Goal: Information Seeking & Learning: Find specific page/section

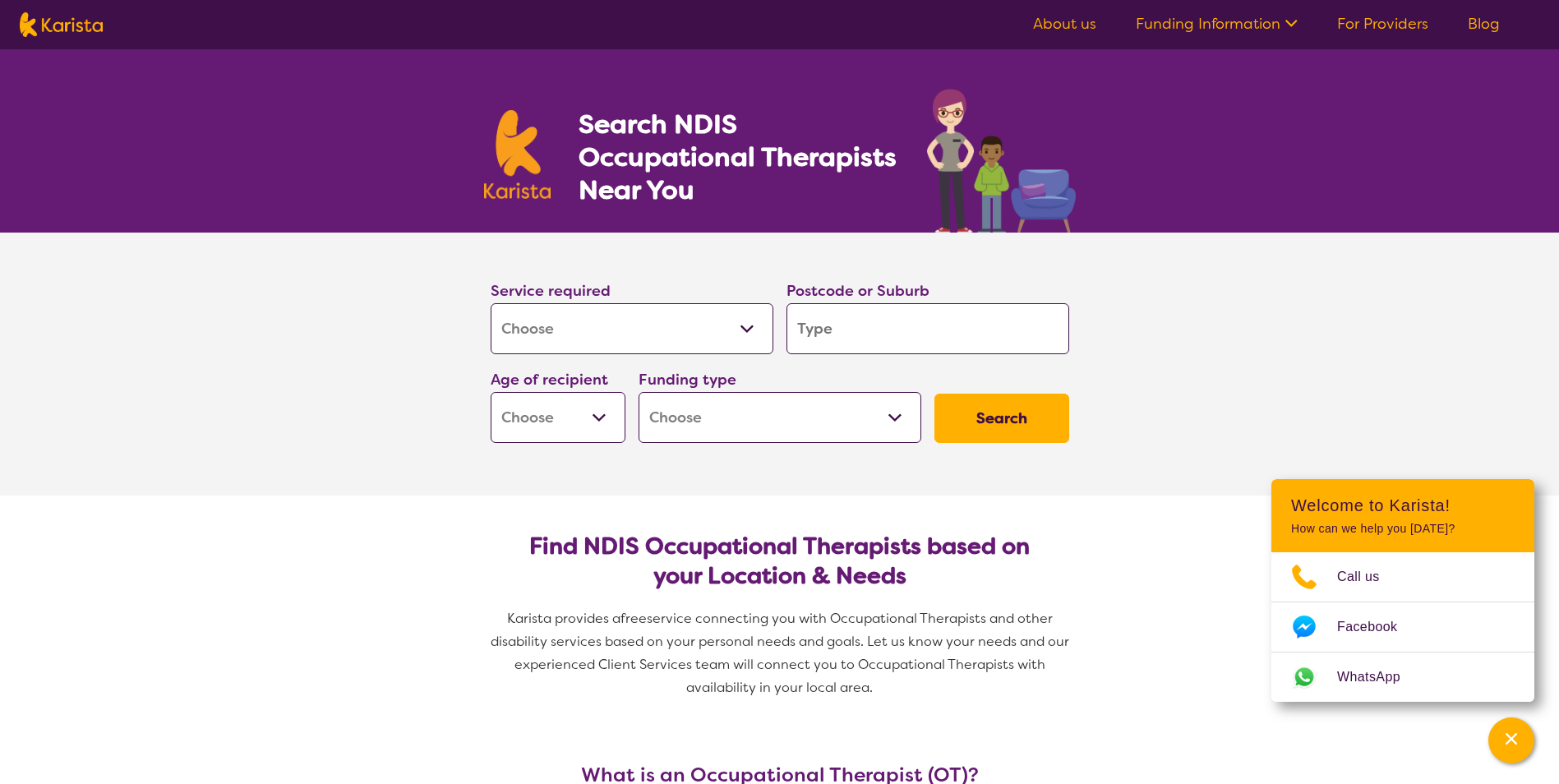
select select "[MEDICAL_DATA]"
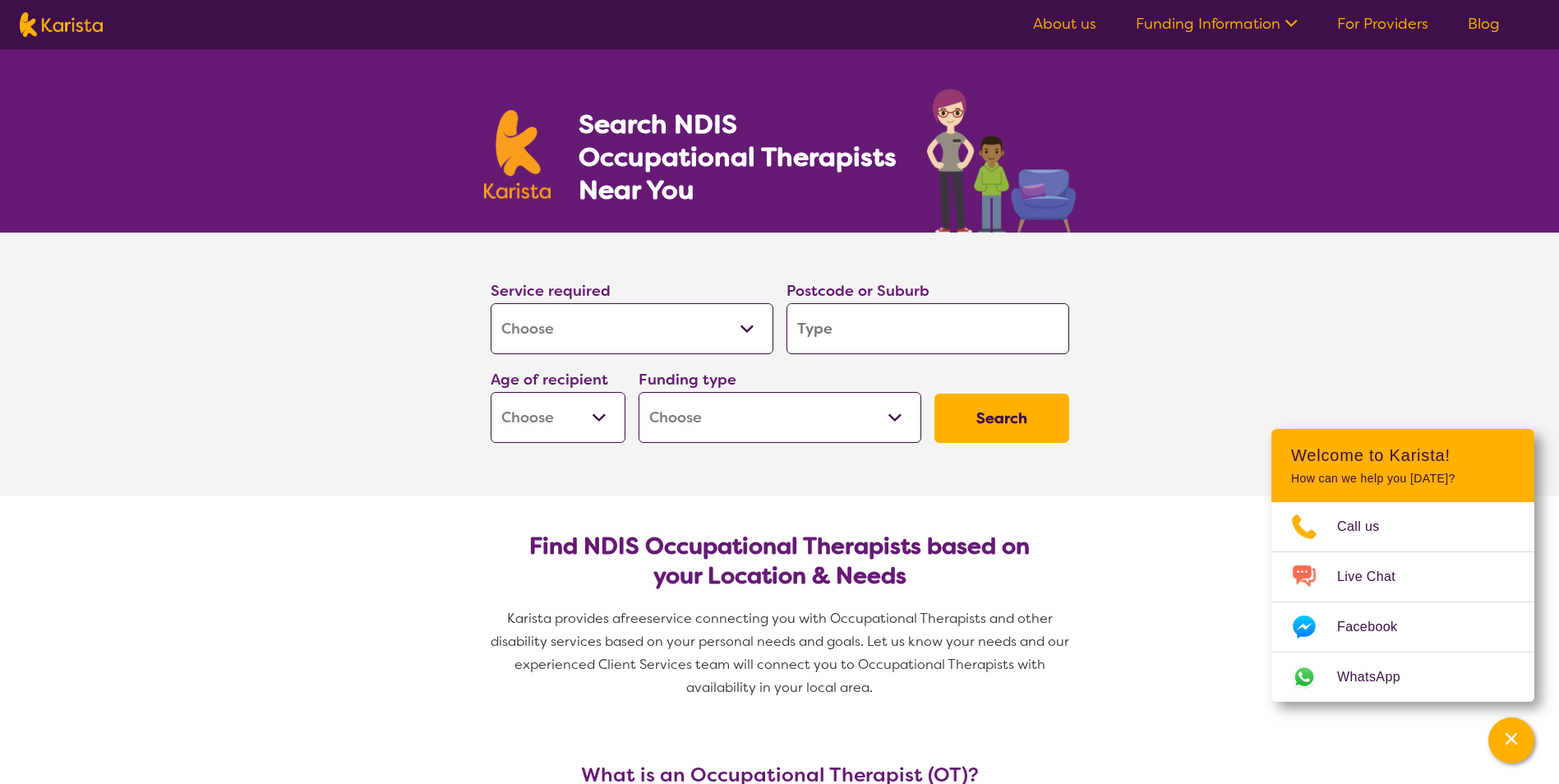
click at [955, 331] on input "search" at bounding box center [927, 328] width 283 height 51
type input "p"
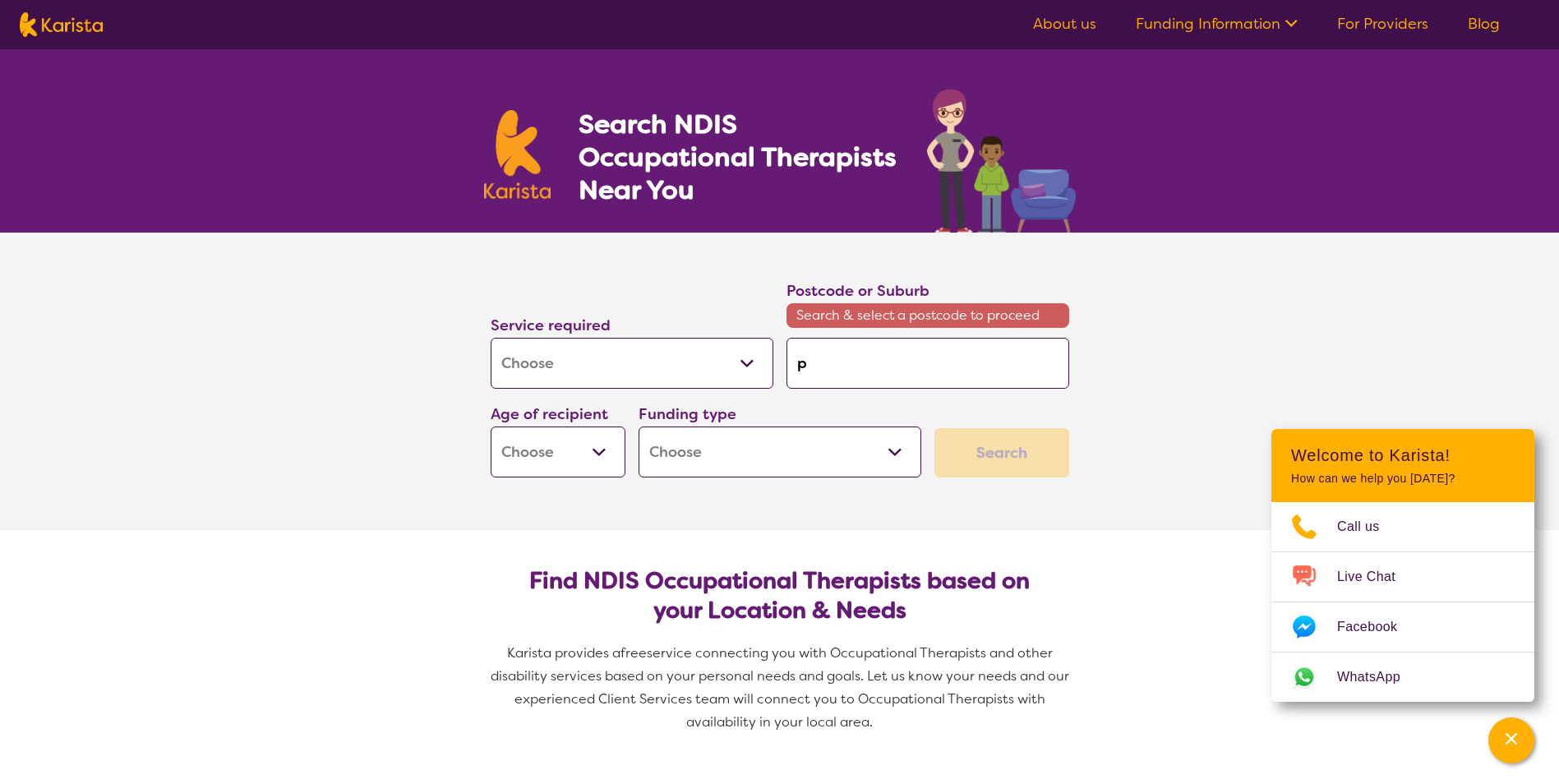
type input "pr"
type input "prt"
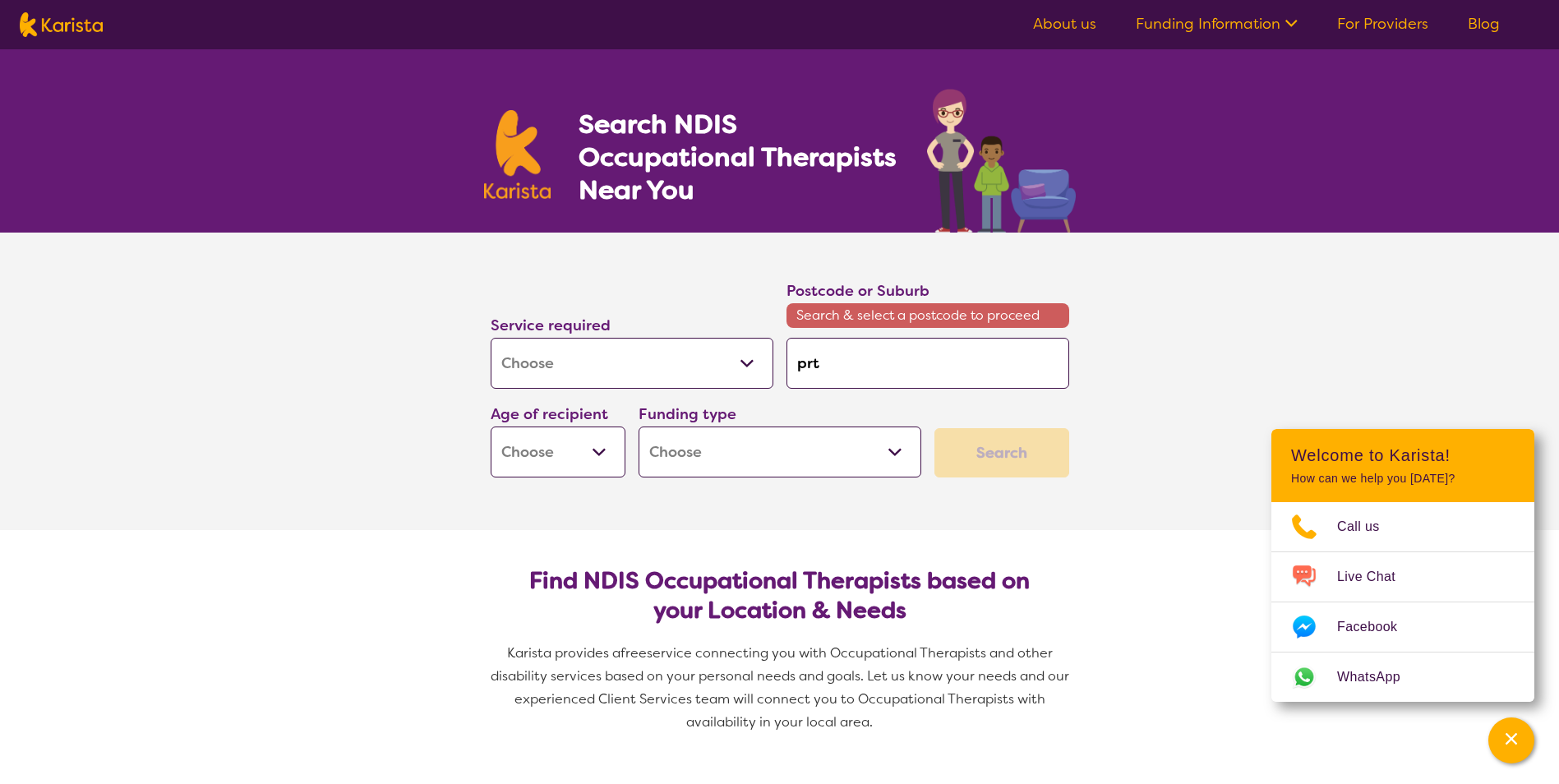
type input "prt"
type input "prt a"
type input "prt"
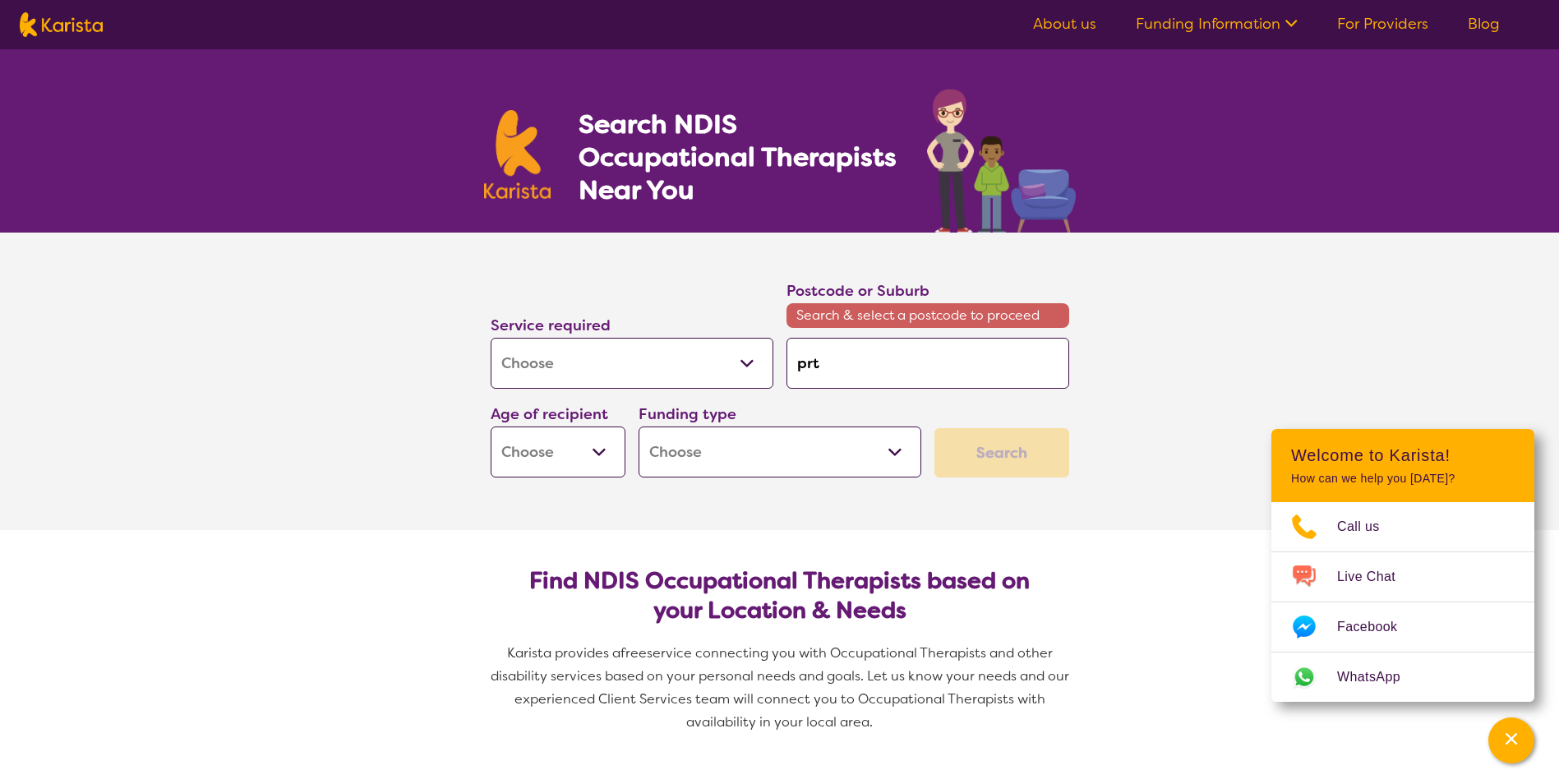
type input "prt"
type input "pr"
type input "p"
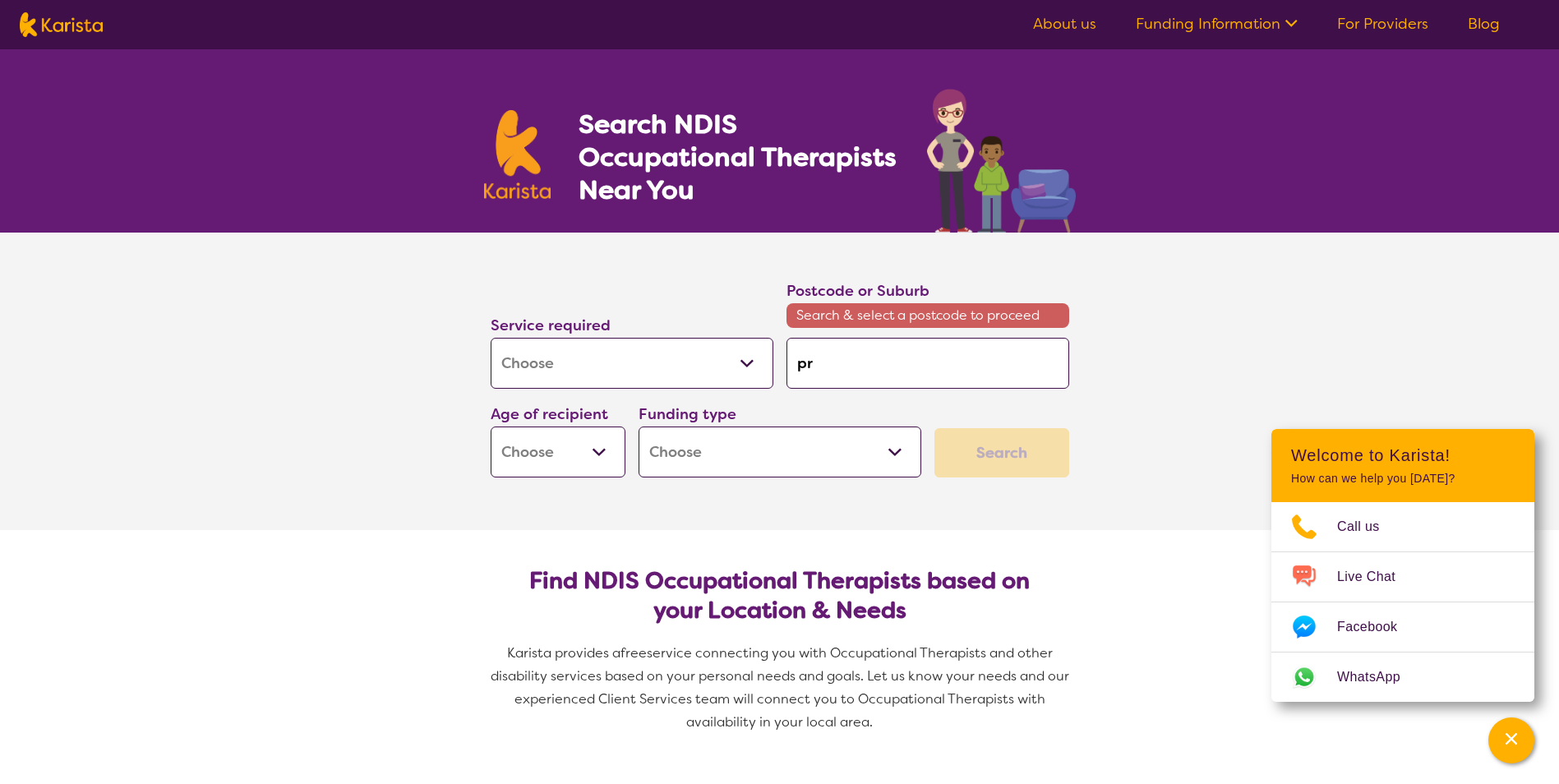
type input "p"
type input "po"
type input "por"
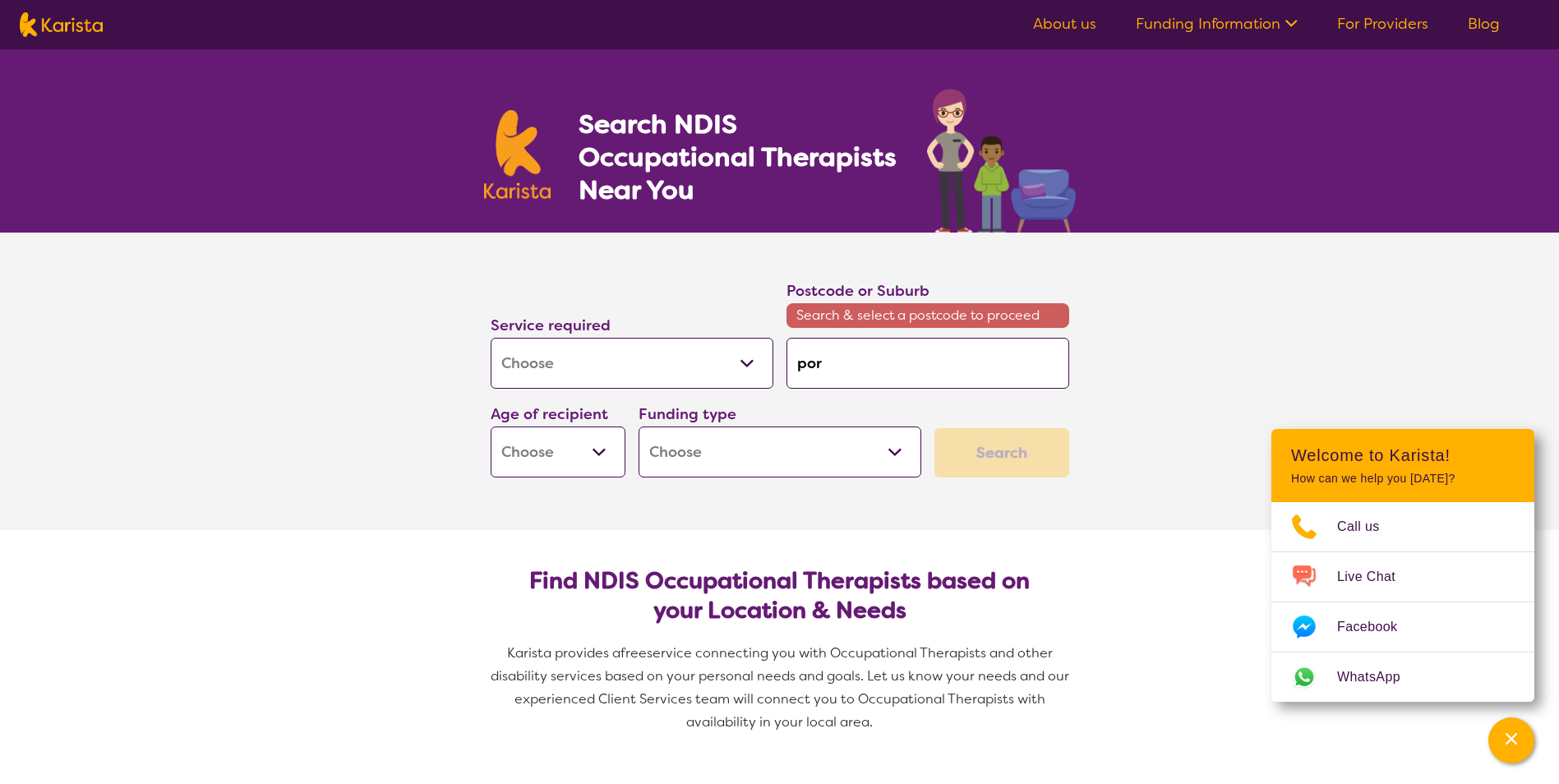
type input "port"
type input "port a"
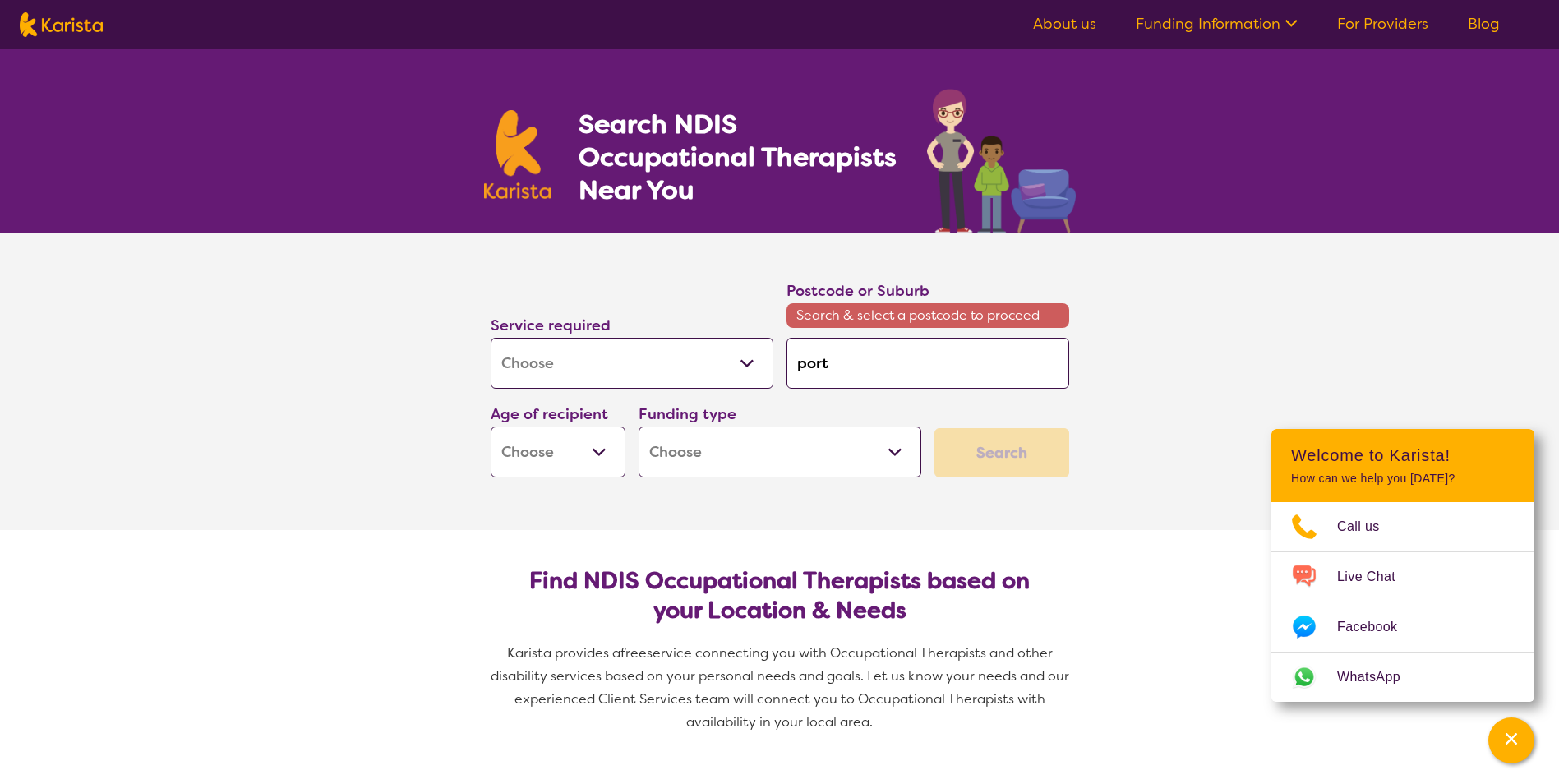
type input "port a"
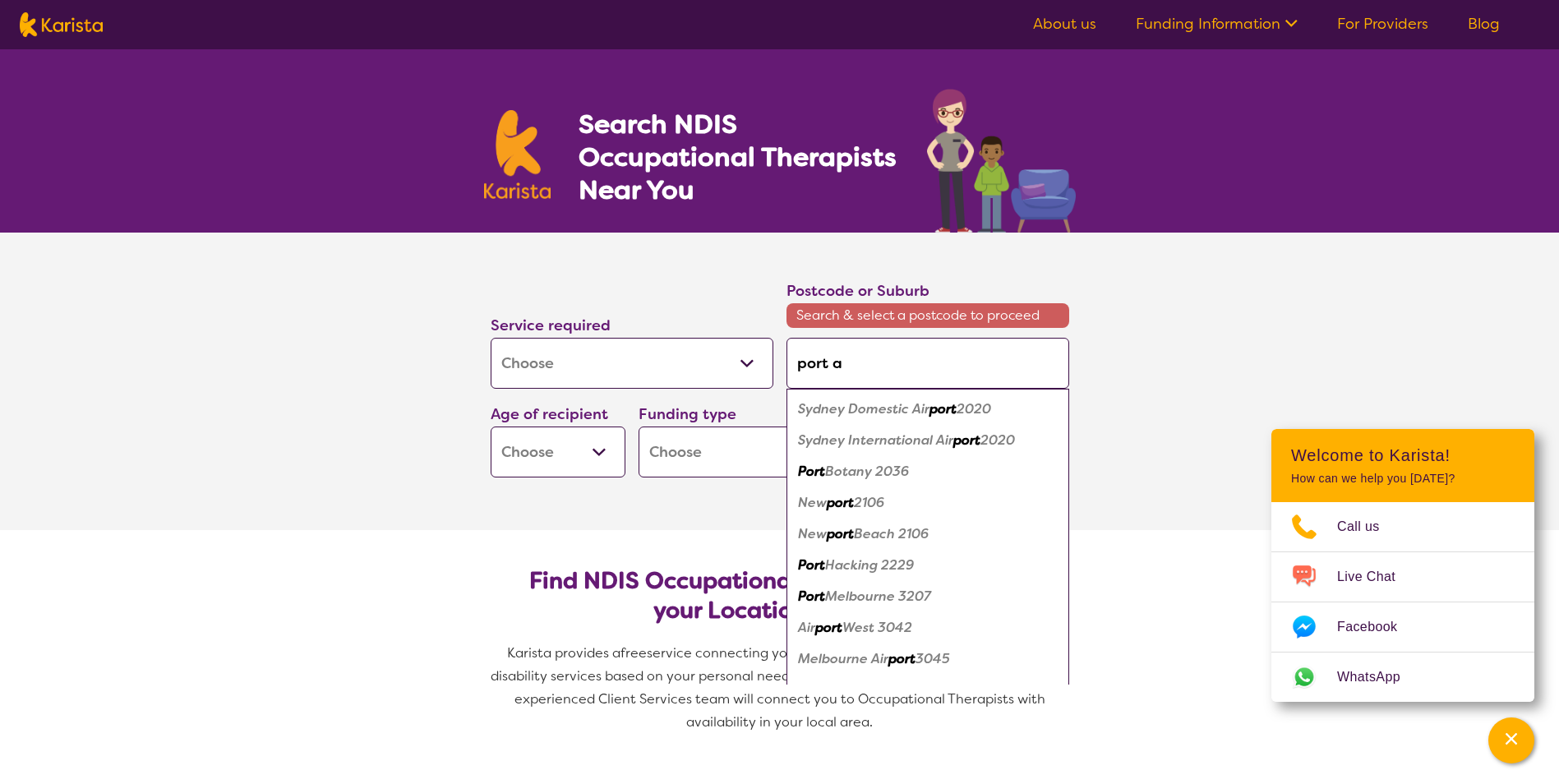
type input "port ai"
type input "port aih"
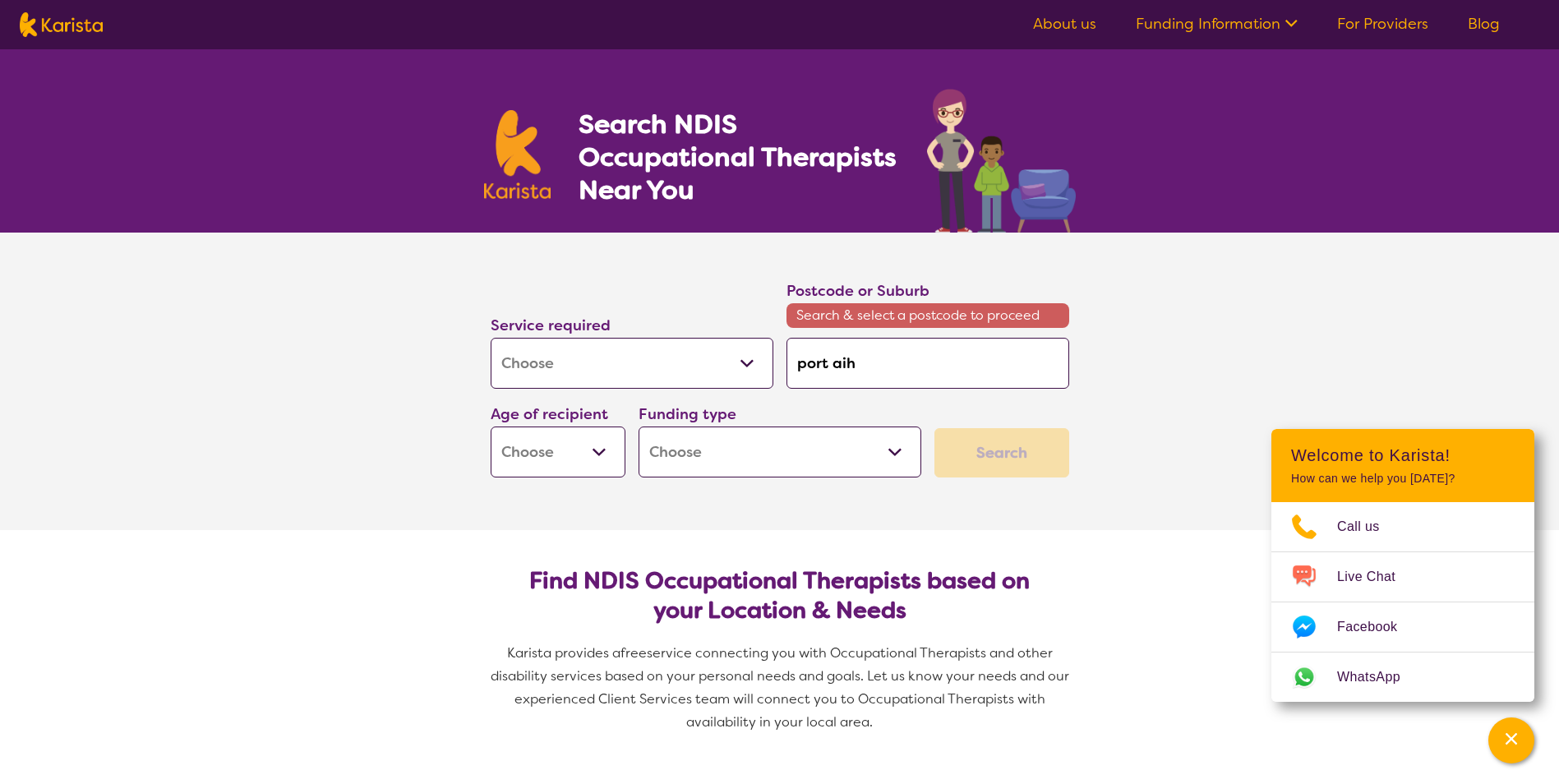
type input "port ai"
type input "port a"
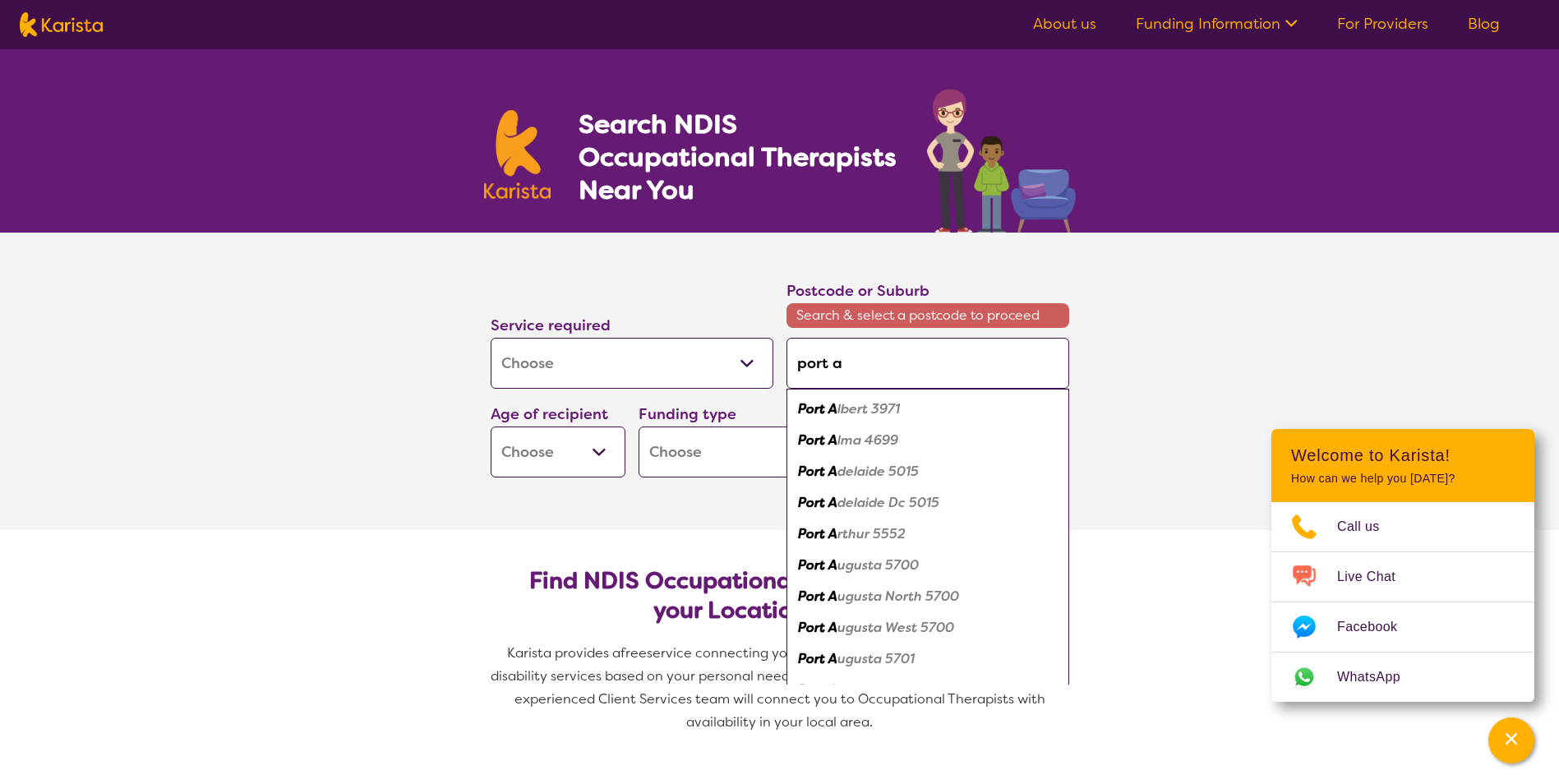
type input "port ag"
type input "port agu"
type input "port agus"
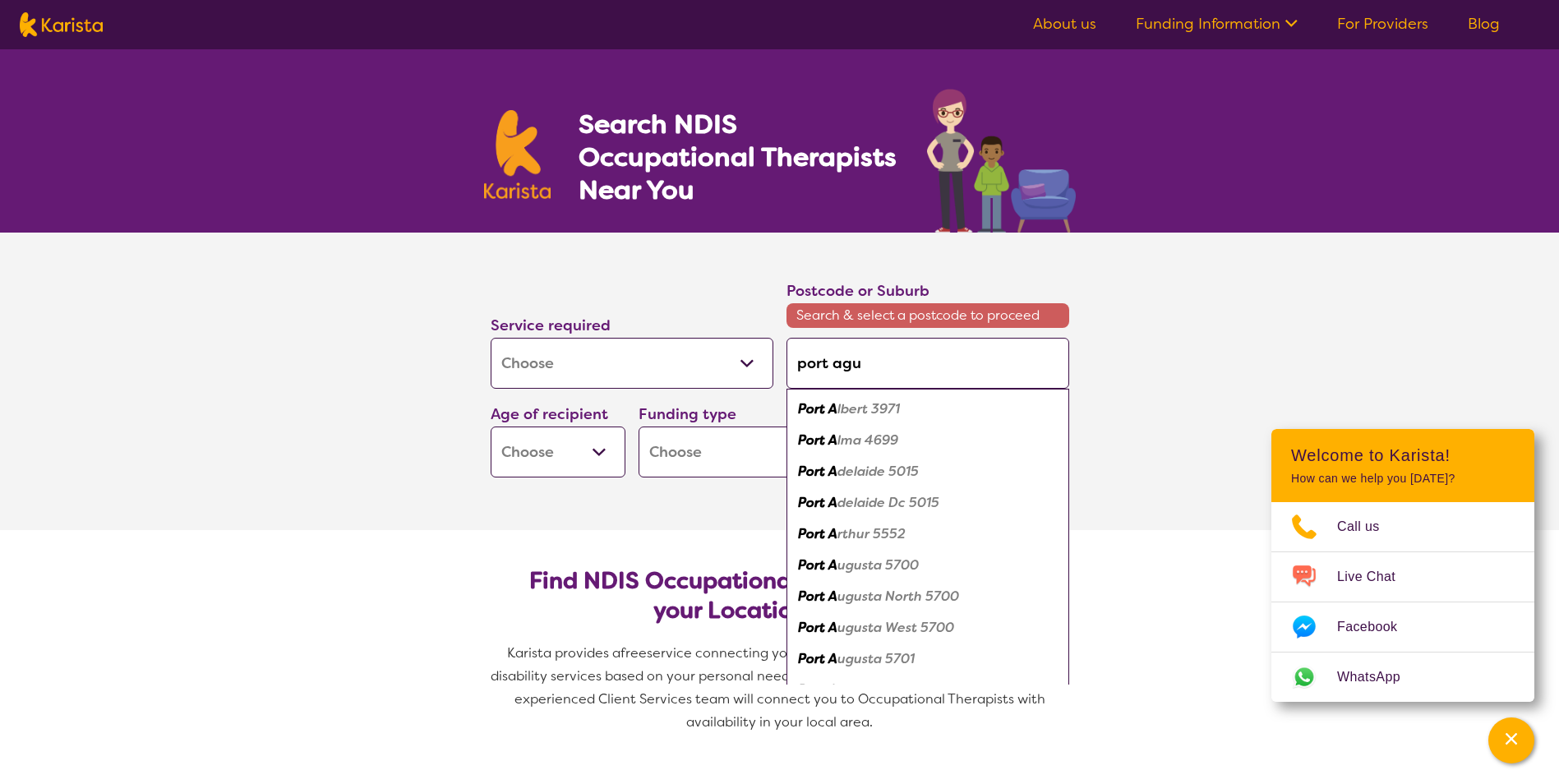
type input "port agus"
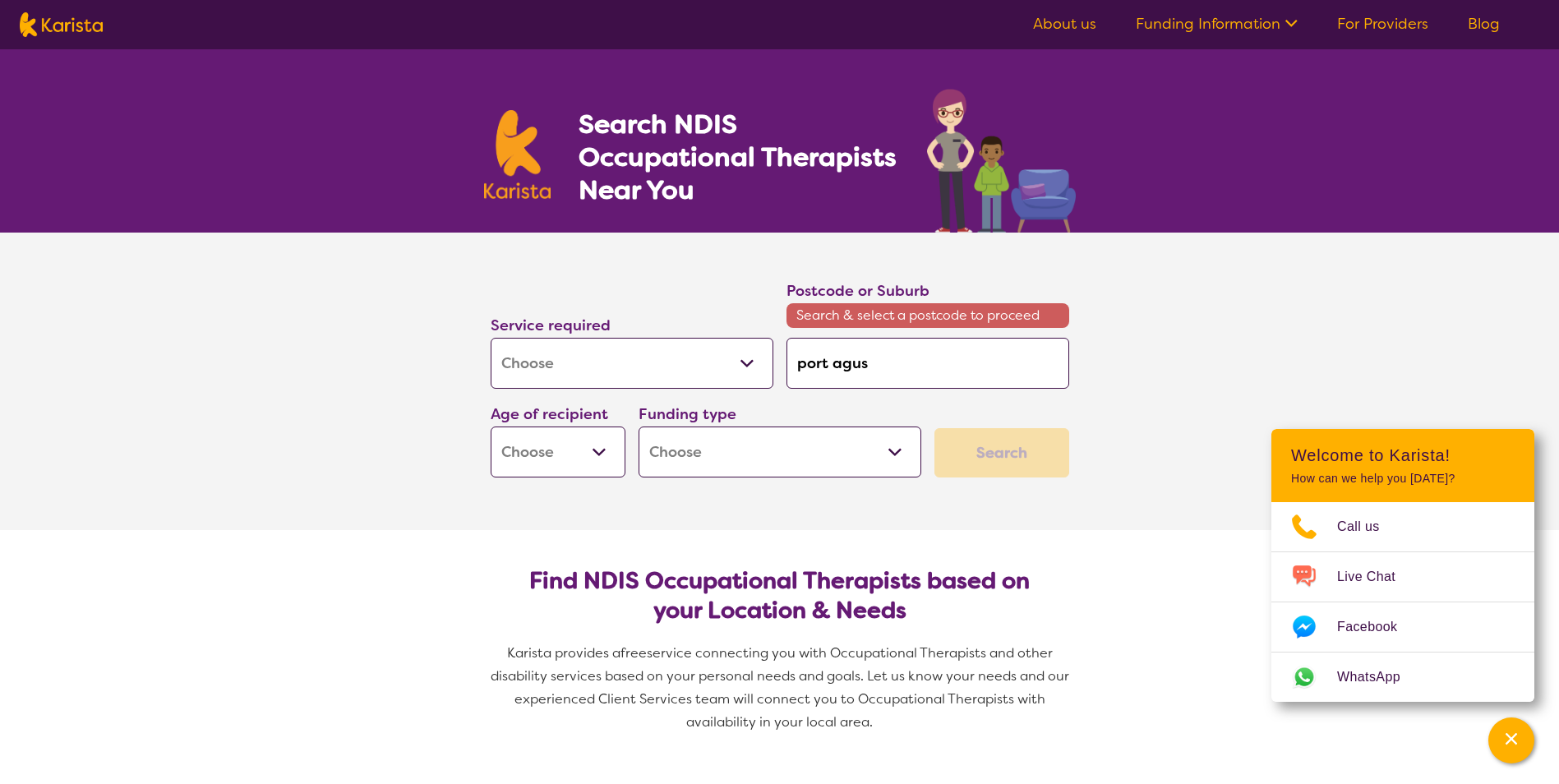
type input "port agust"
type input "port agus"
type input "port agu"
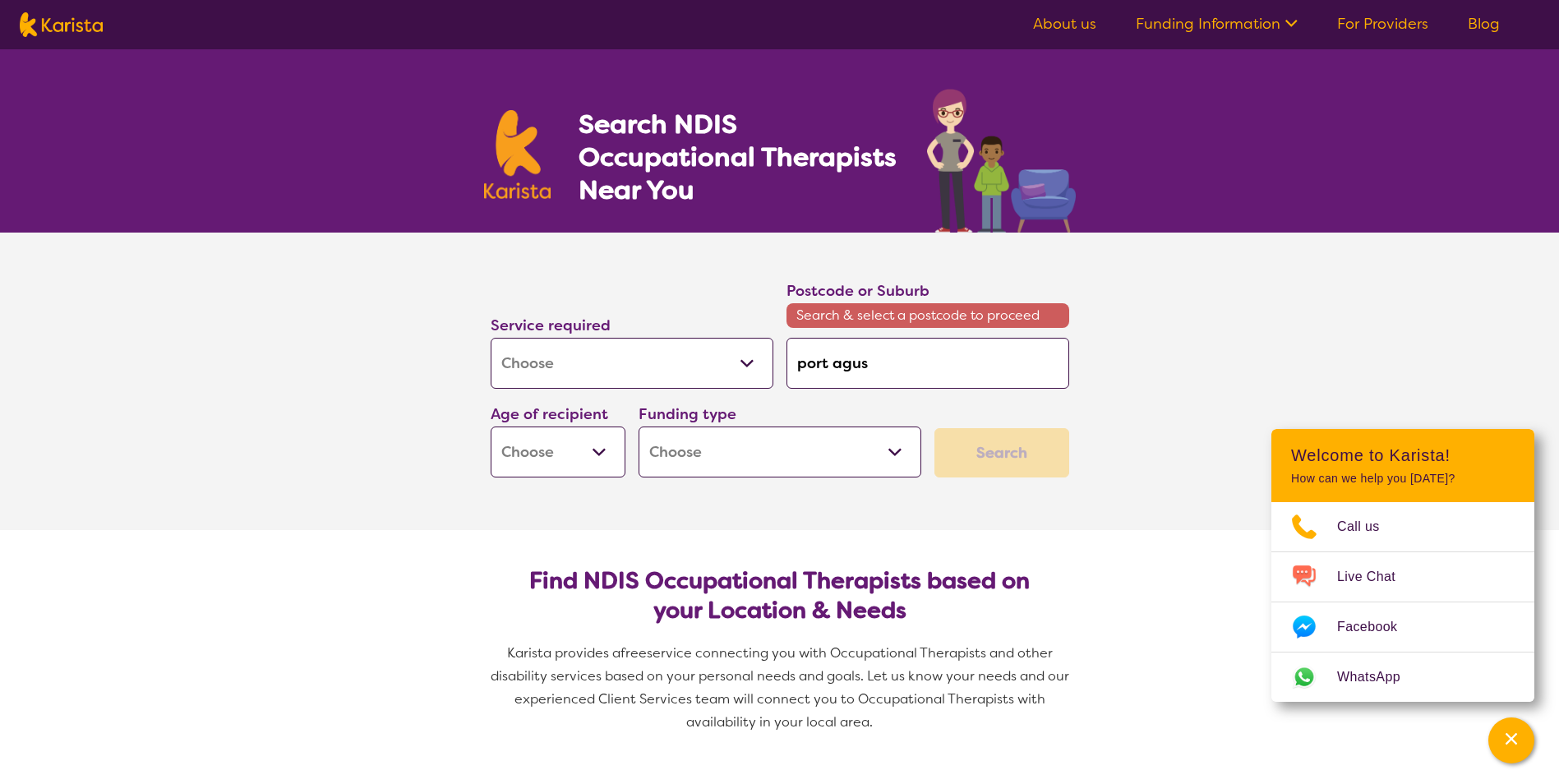
type input "port agu"
type input "port ag"
type input "port a"
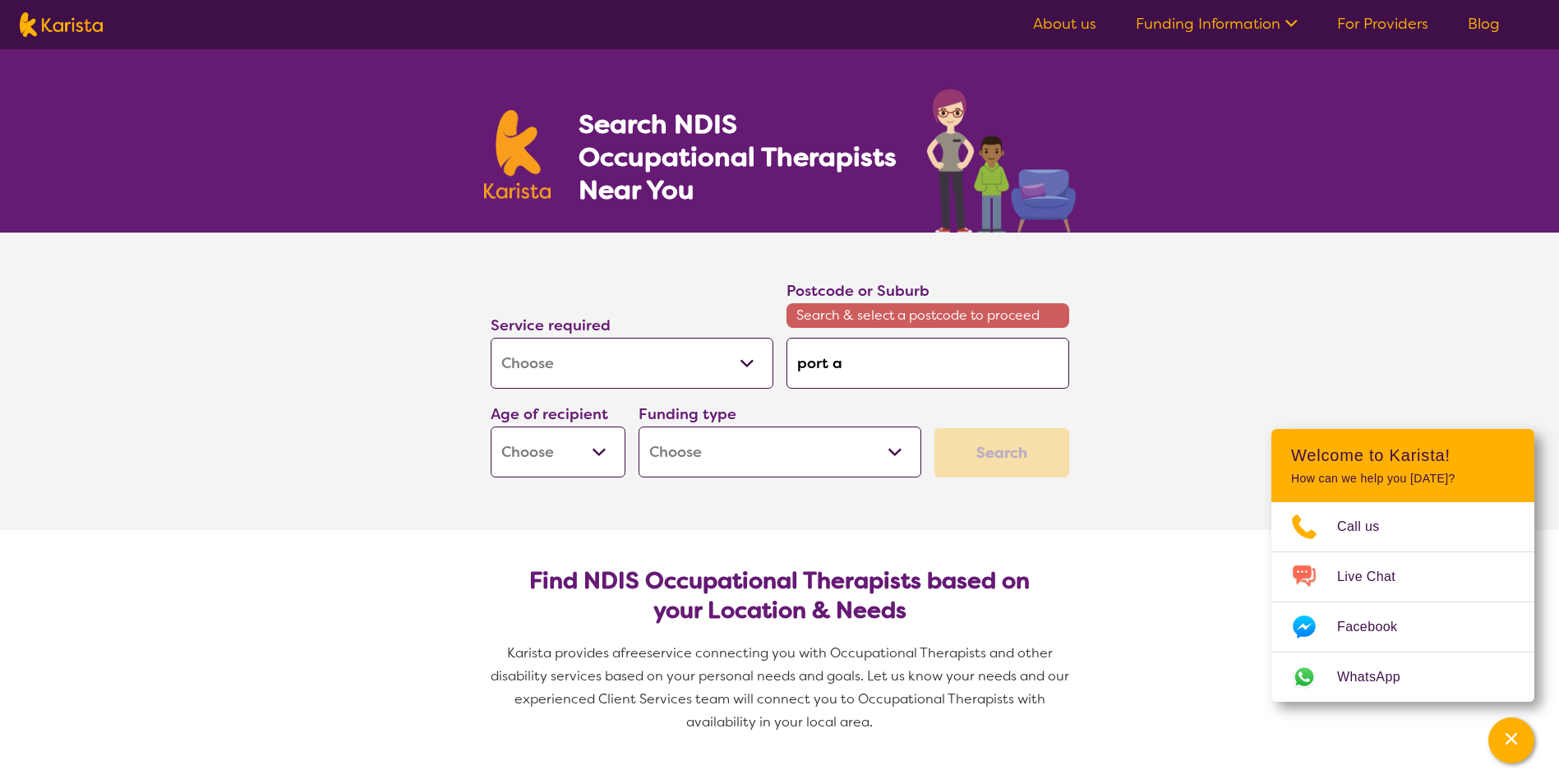
type input "port au"
type input "port aus"
type input "port au"
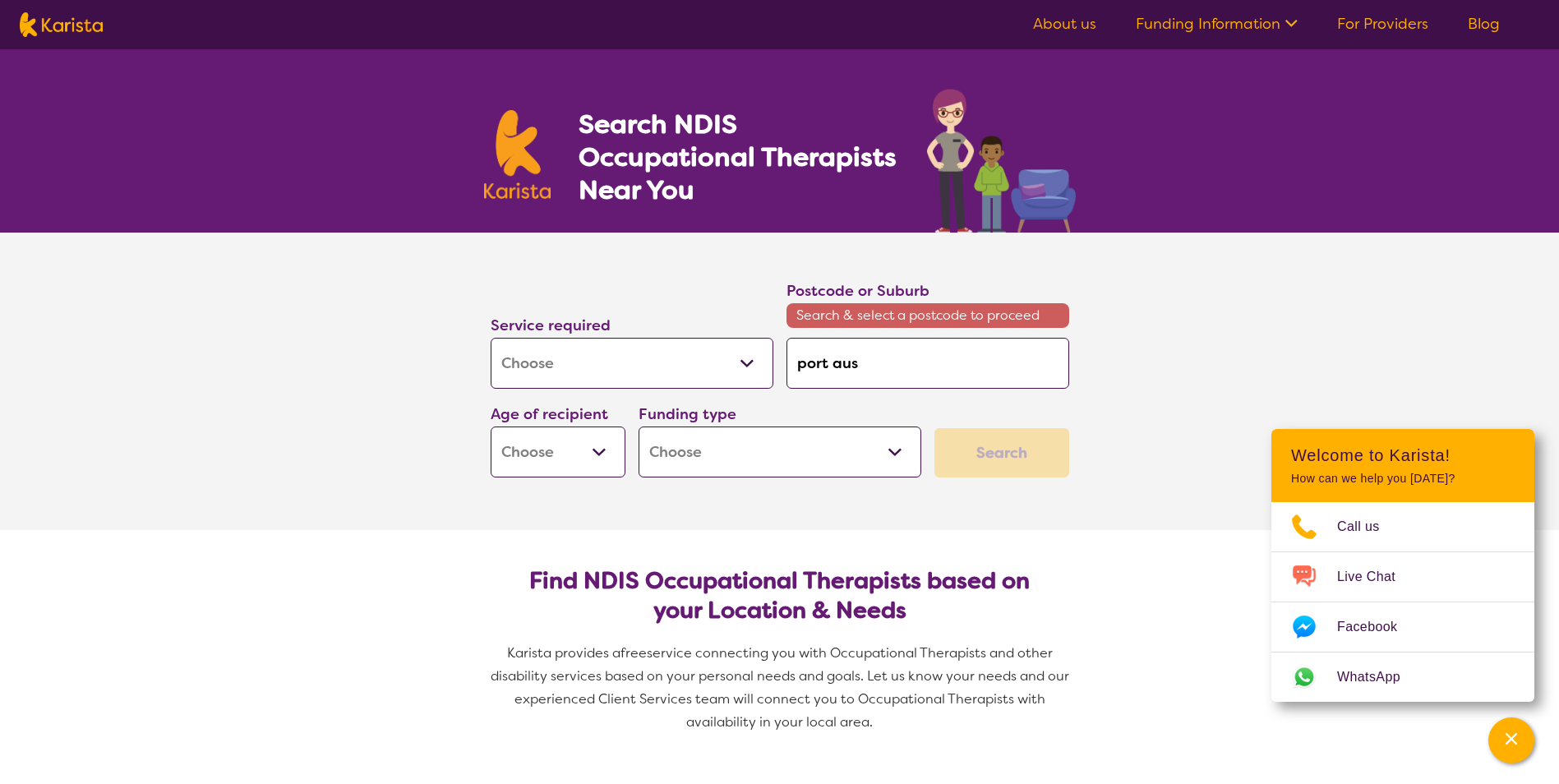
type input "port au"
type input "port aug"
type input "port augu"
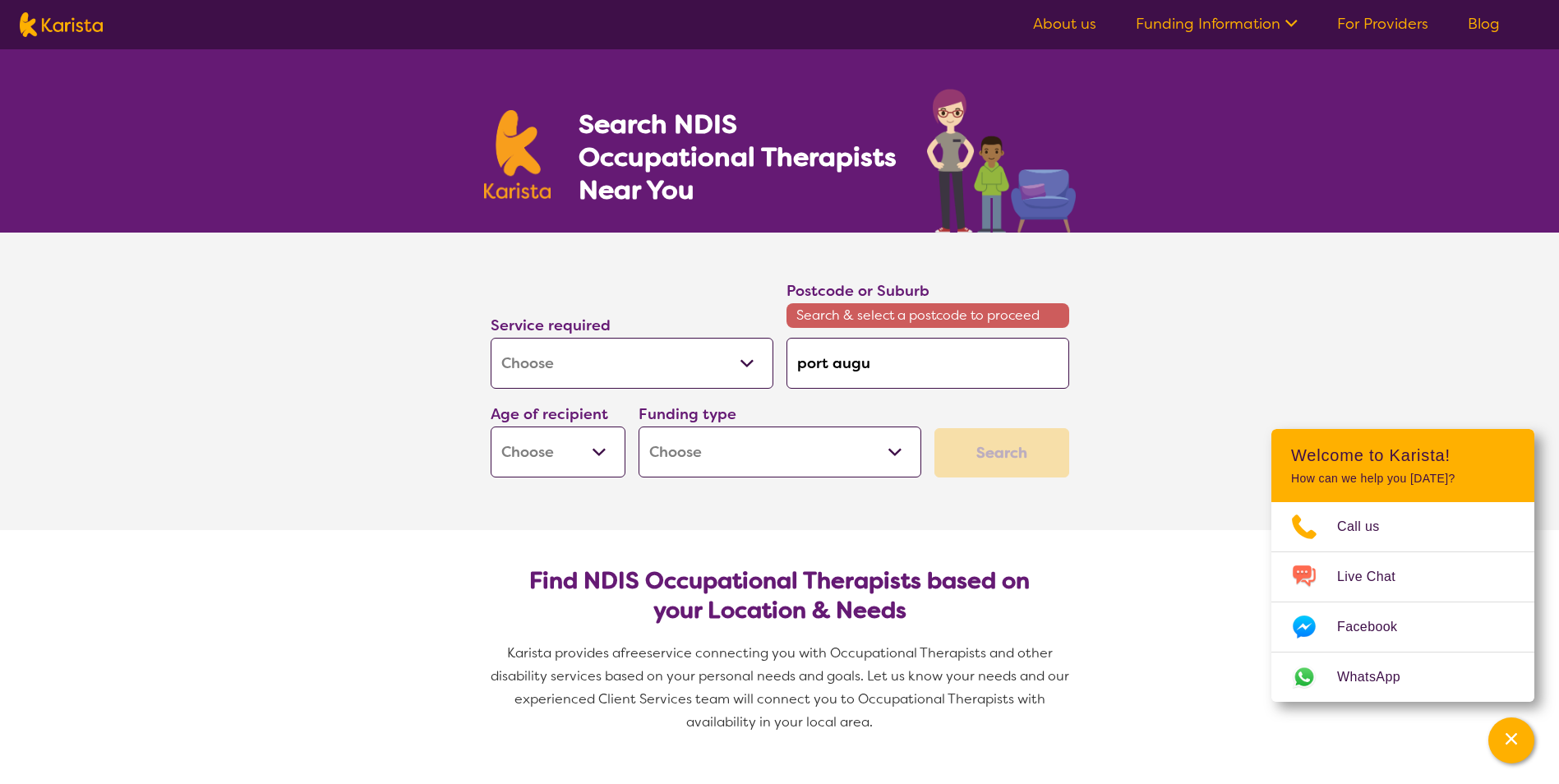
type input "port augus"
type input "port august"
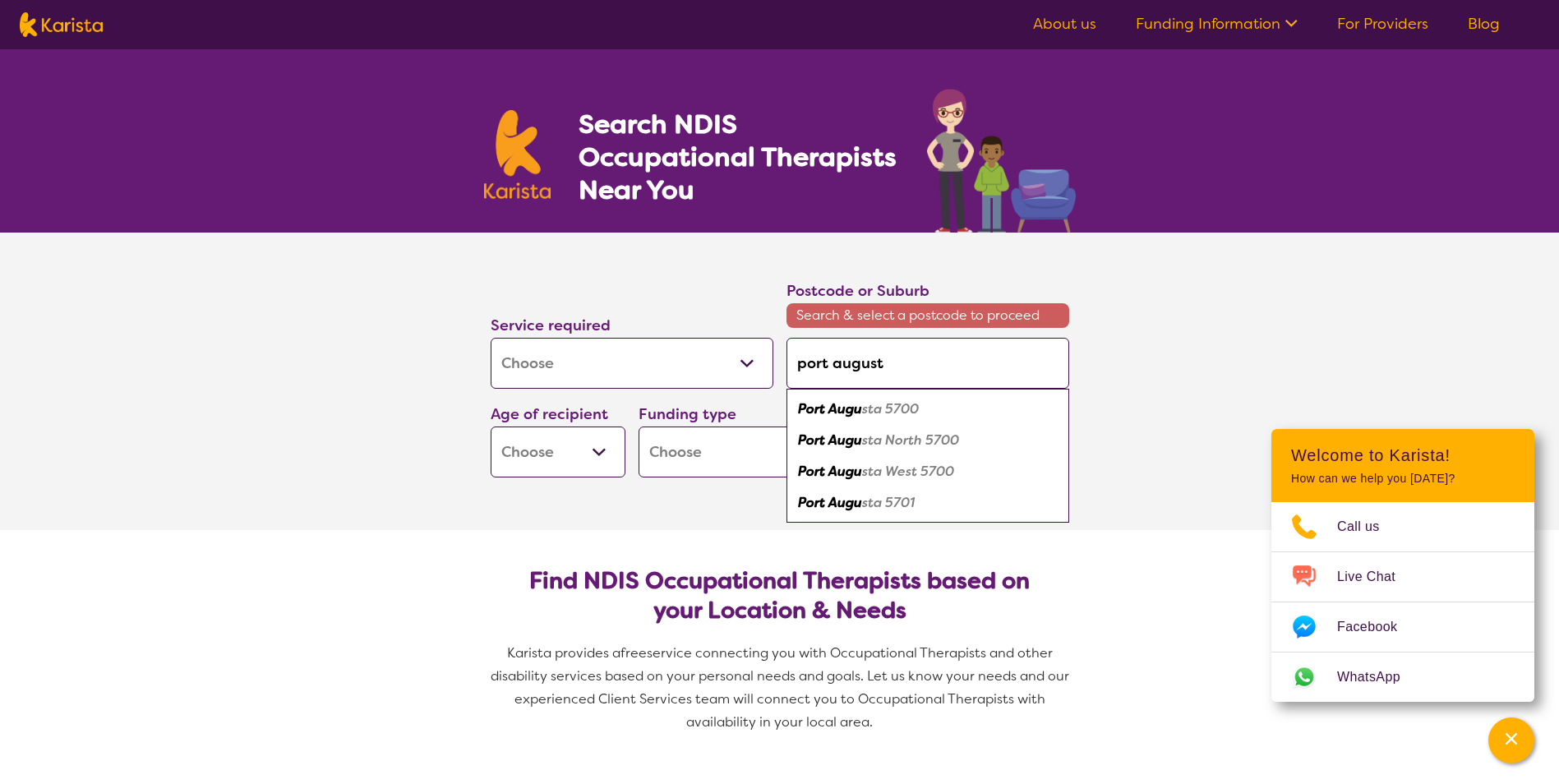
type input "[GEOGRAPHIC_DATA]"
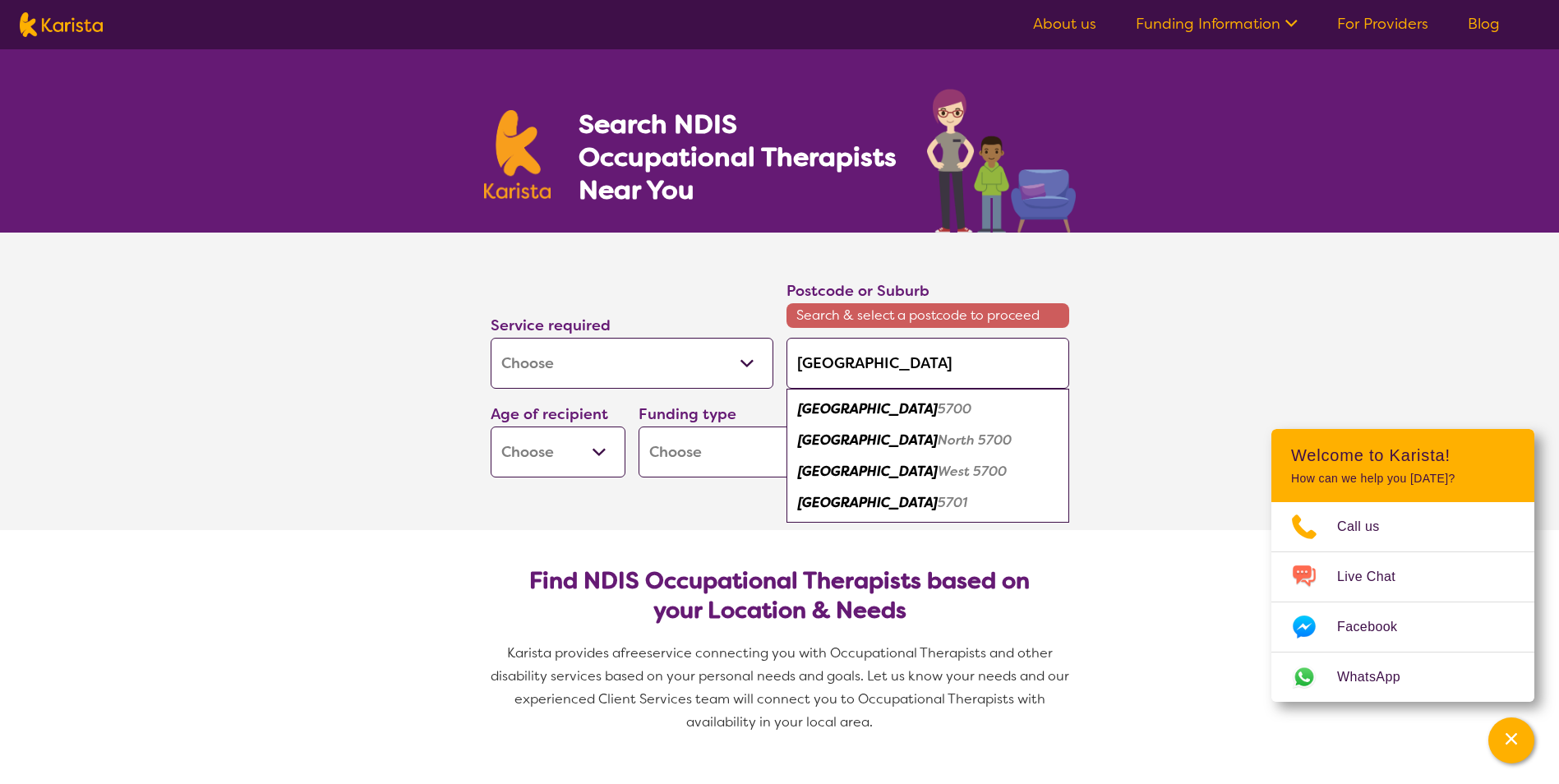
click at [938, 411] on em "5700" at bounding box center [955, 408] width 34 height 17
type input "5700"
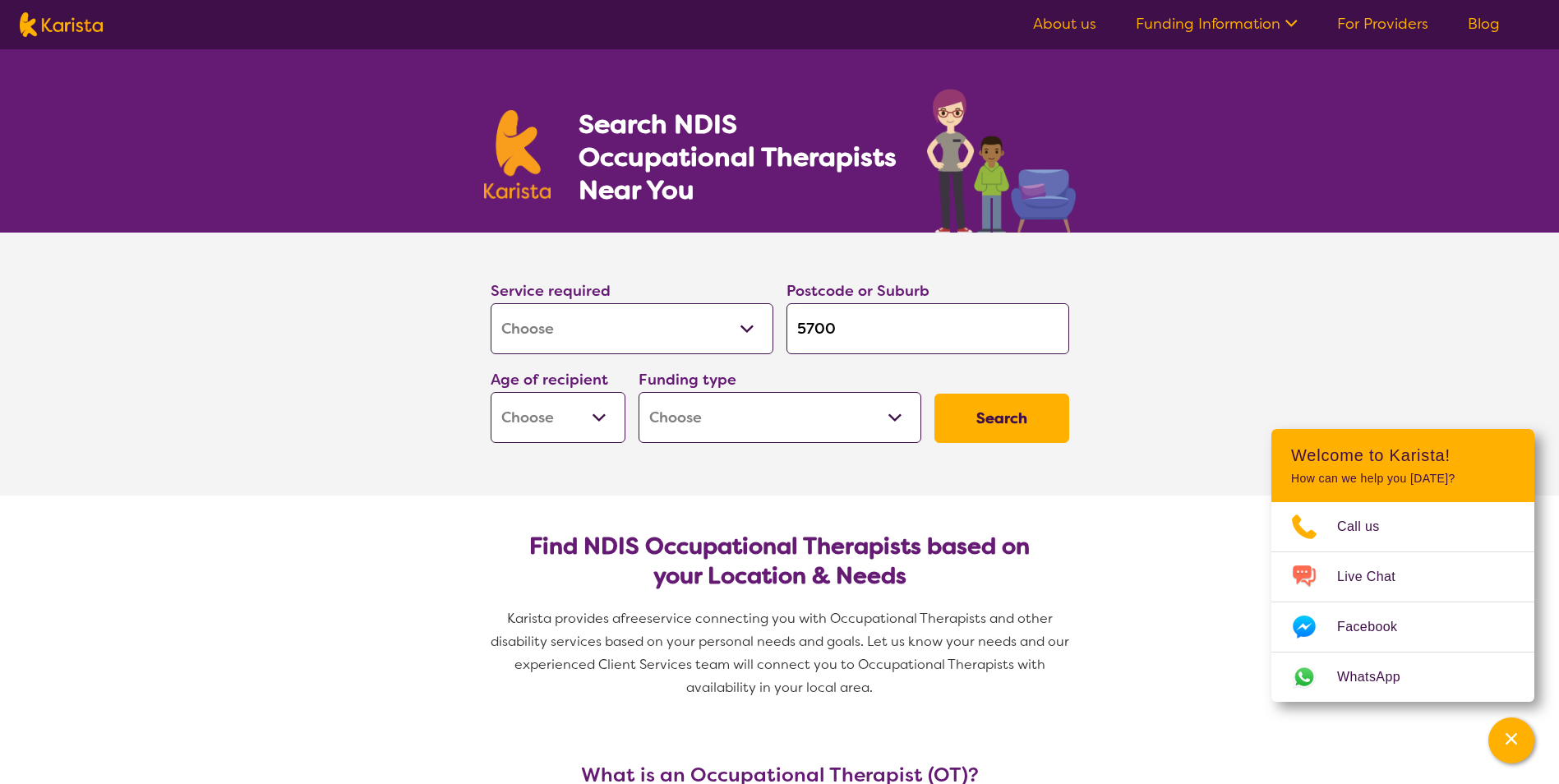
click at [989, 405] on button "Search" at bounding box center [1001, 418] width 135 height 49
click at [576, 421] on select "Early Childhood - 0 to 9 Child - 10 to 11 Adolescent - 12 to 17 Adult - 18 to 6…" at bounding box center [557, 417] width 135 height 51
select select "EC"
click at [490, 392] on select "Early Childhood - 0 to 9 Child - 10 to 11 Adolescent - 12 to 17 Adult - 18 to 6…" at bounding box center [557, 417] width 135 height 51
select select "EC"
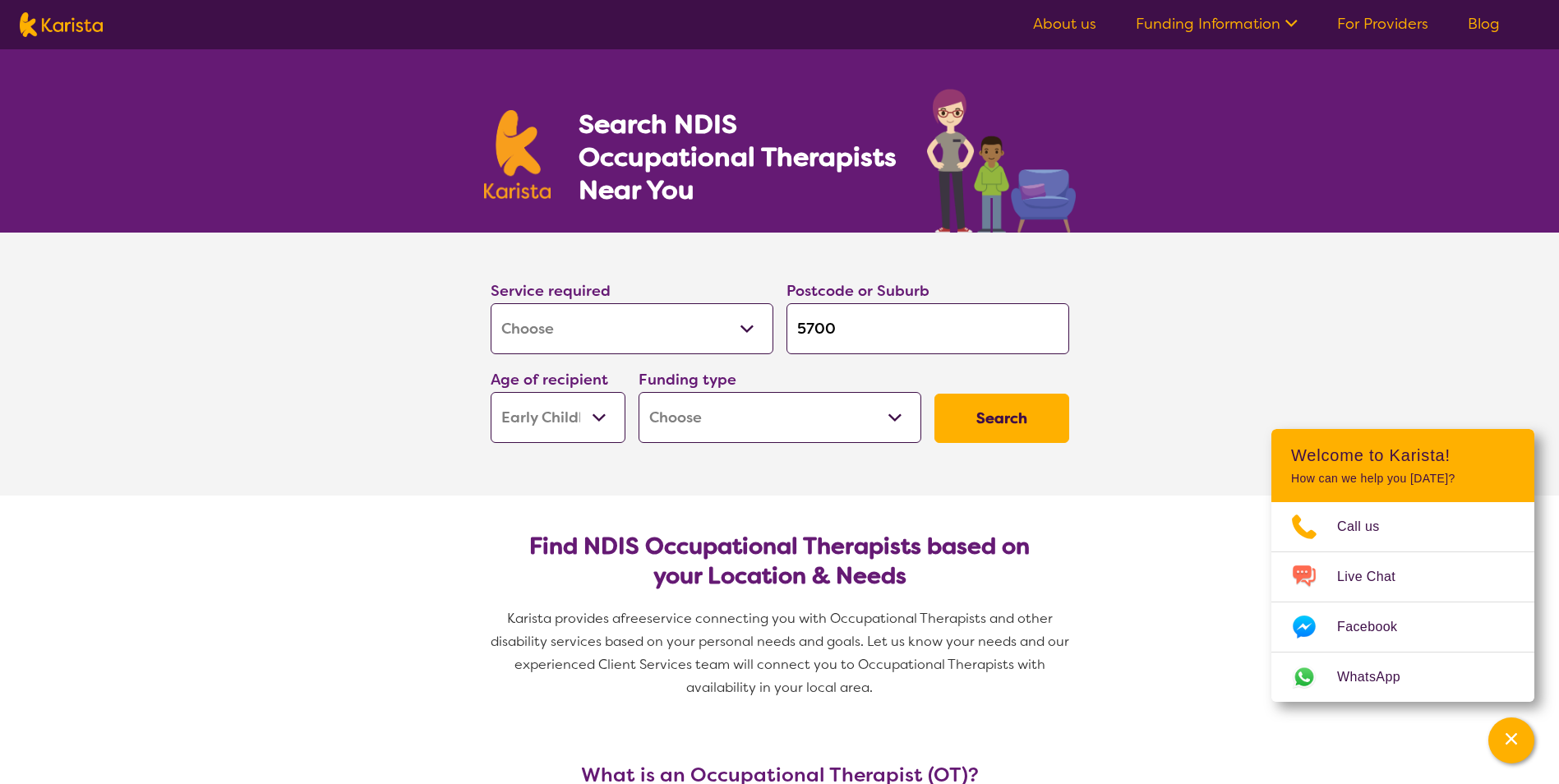
click at [1038, 421] on button "Search" at bounding box center [1001, 418] width 135 height 49
click at [891, 429] on select "Home Care Package (HCP) National Disability Insurance Scheme (NDIS) I don't know" at bounding box center [779, 417] width 283 height 51
select select "NDIS"
click at [638, 392] on select "Home Care Package (HCP) National Disability Insurance Scheme (NDIS) I don't know" at bounding box center [779, 417] width 283 height 51
select select "NDIS"
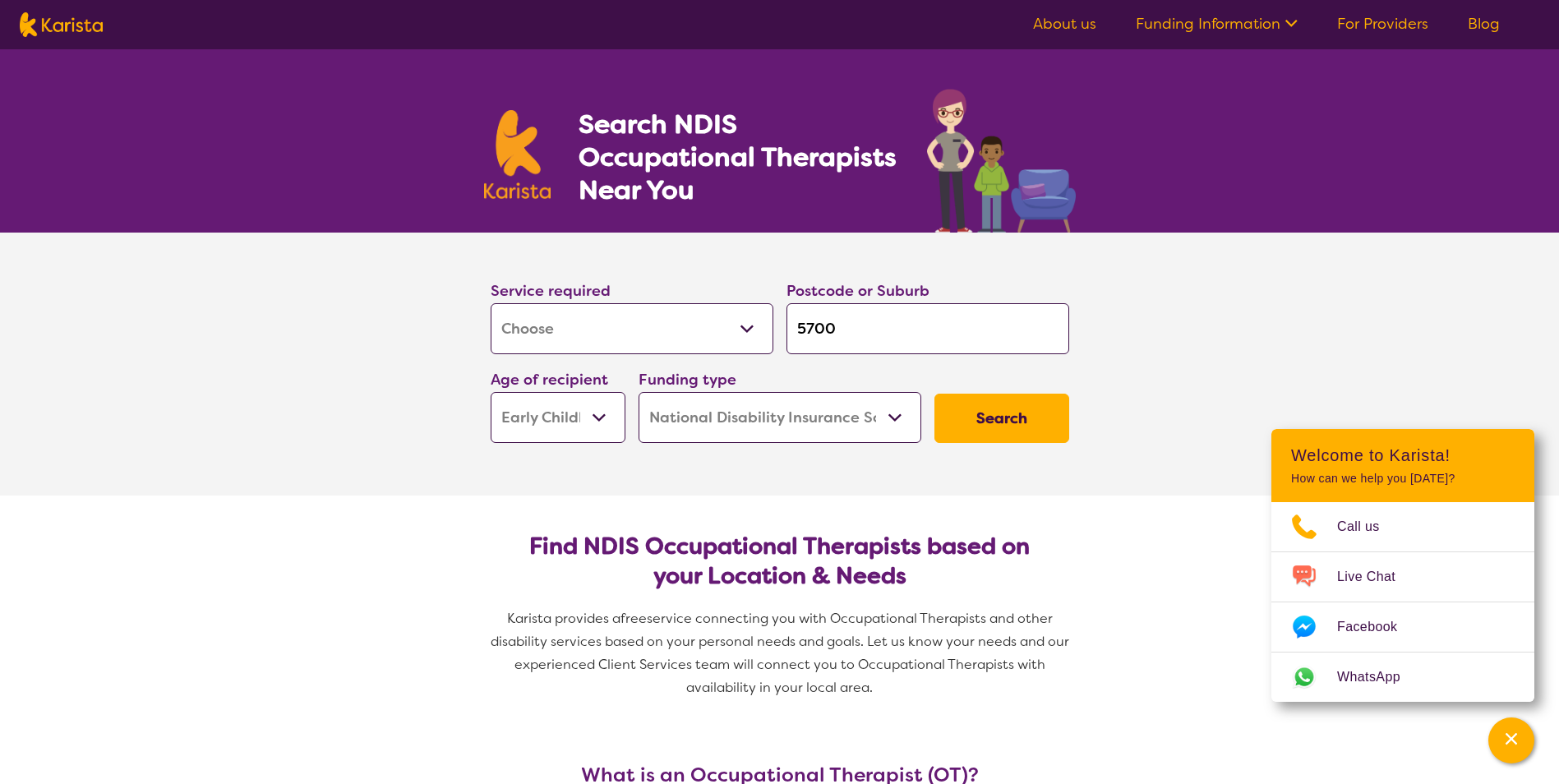
click at [1032, 388] on div "Search" at bounding box center [1002, 418] width 148 height 62
click at [1020, 404] on button "Search" at bounding box center [1001, 418] width 135 height 49
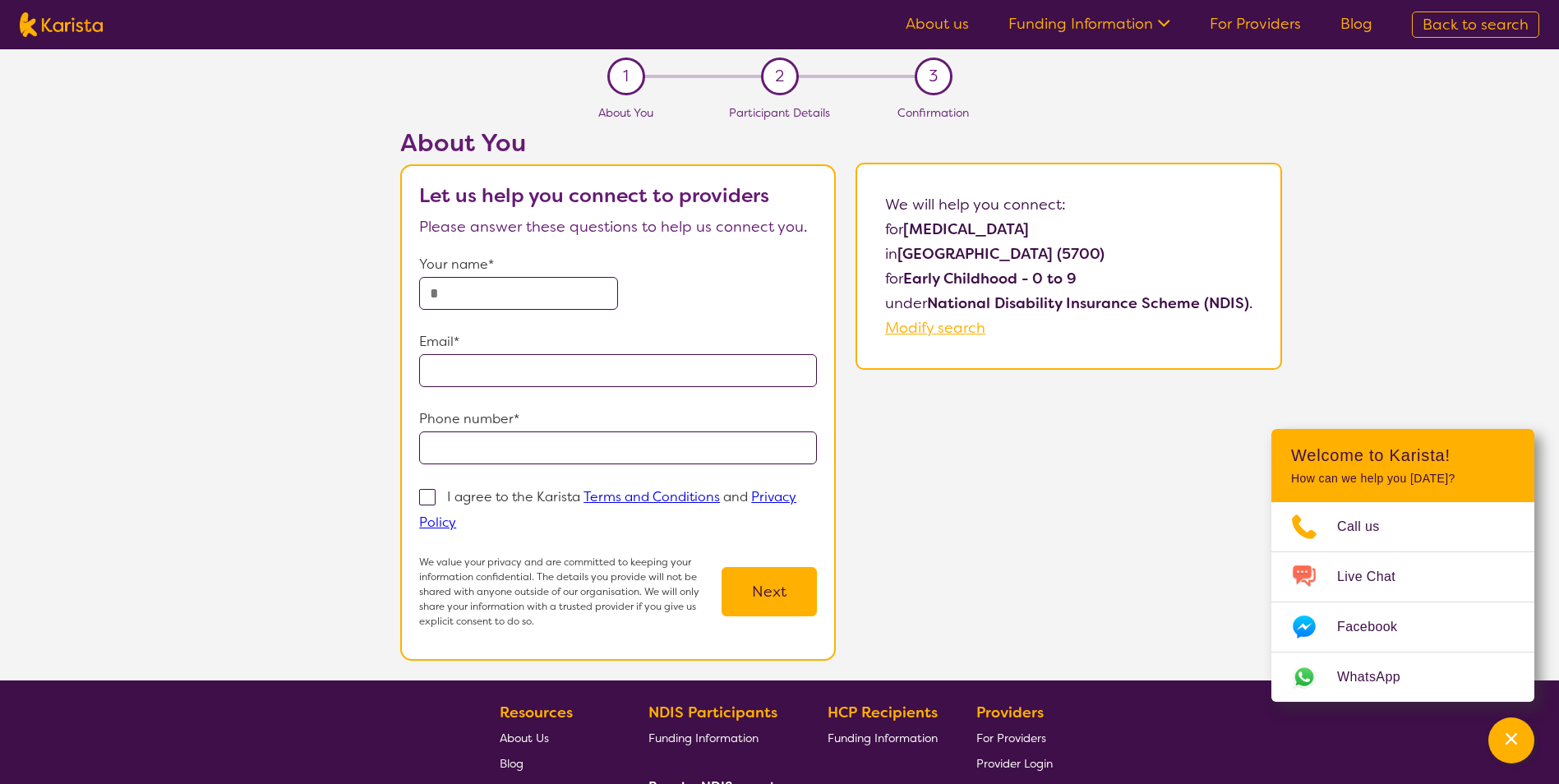
click at [982, 523] on div "About You Let us help you connect to providers Please answer these questions to…" at bounding box center [841, 404] width 1436 height 552
